Goal: Task Accomplishment & Management: Manage account settings

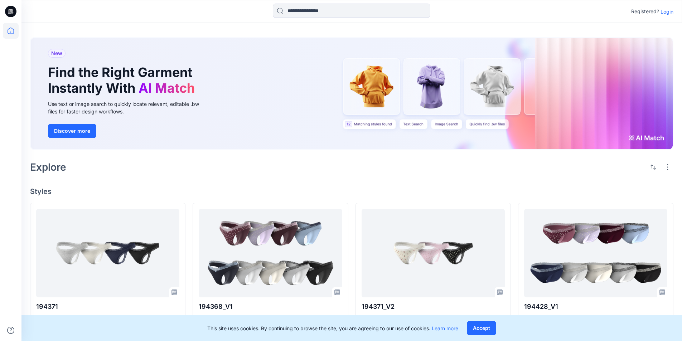
click at [668, 11] on p "Login" at bounding box center [666, 12] width 13 height 8
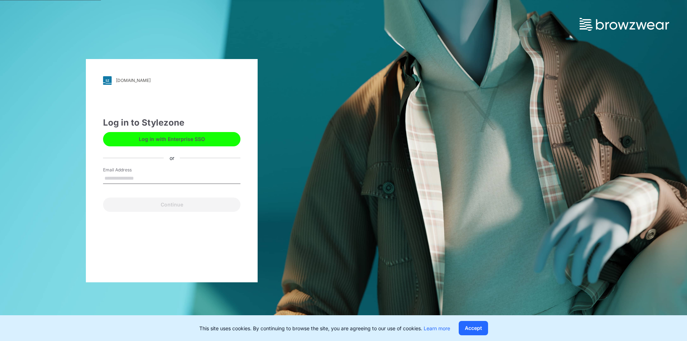
type input "**********"
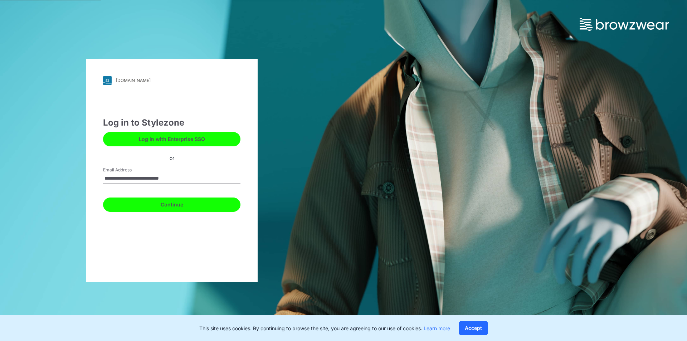
click at [177, 205] on button "Continue" at bounding box center [171, 204] width 137 height 14
